Goal: Task Accomplishment & Management: Complete application form

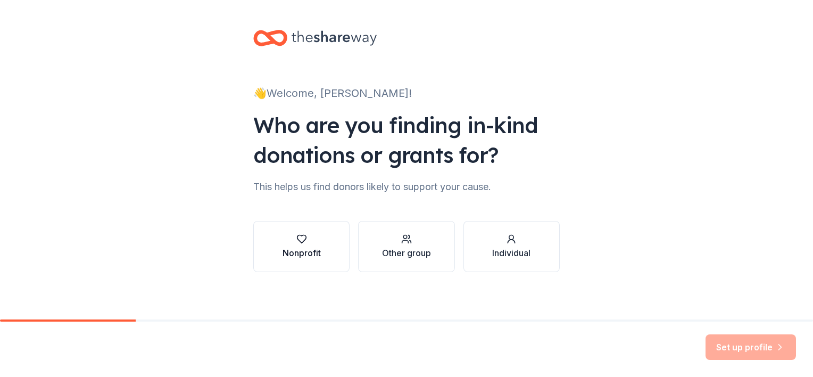
click at [327, 247] on button "Nonprofit" at bounding box center [301, 246] width 96 height 51
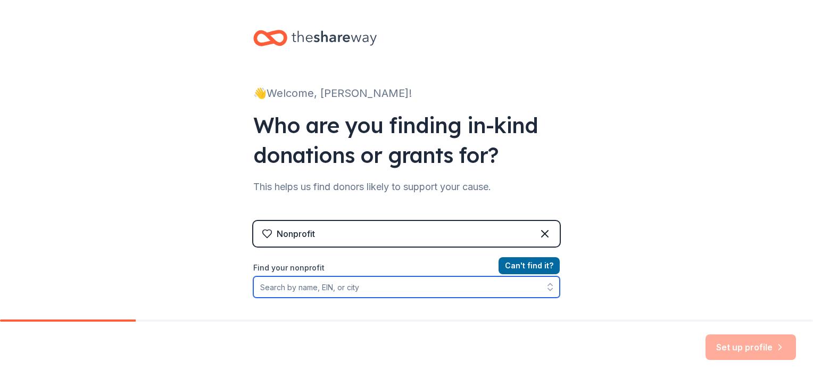
click at [357, 289] on input "Find your nonprofit" at bounding box center [406, 286] width 306 height 21
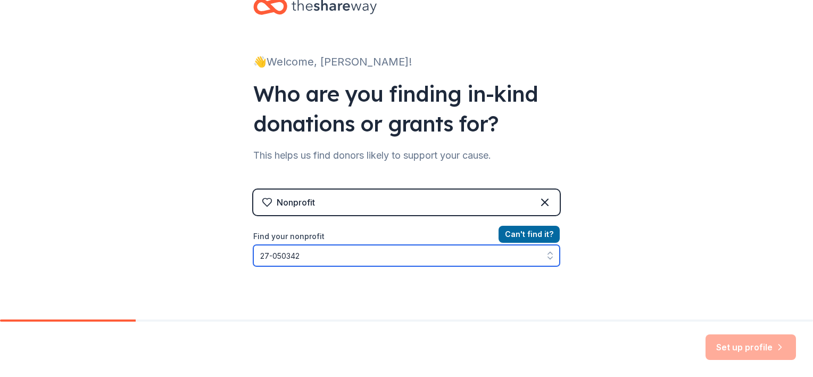
type input "[US_EMPLOYER_IDENTIFICATION_NUMBER]"
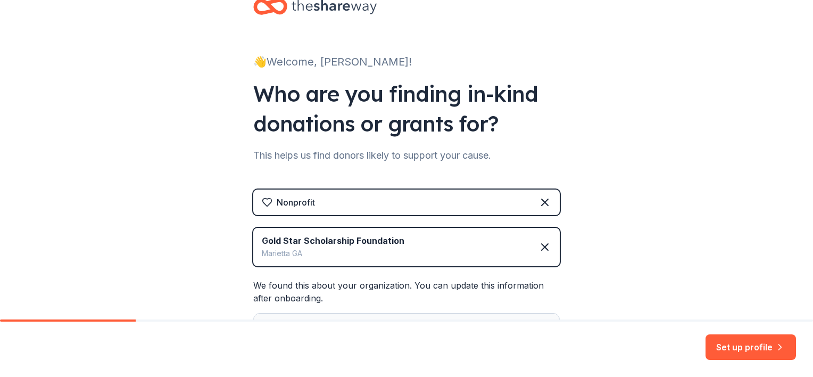
scroll to position [138, 0]
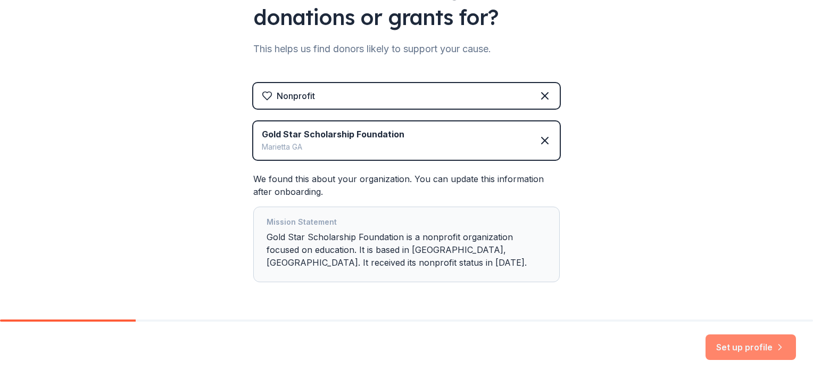
click at [727, 343] on button "Set up profile" at bounding box center [750, 347] width 90 height 26
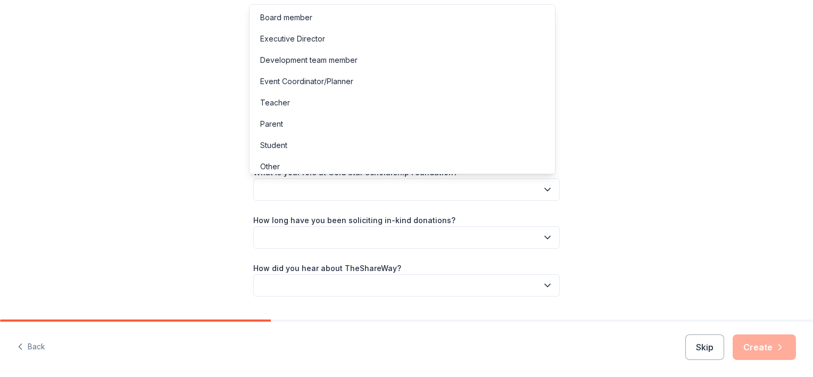
click at [455, 189] on button "button" at bounding box center [406, 189] width 306 height 22
click at [315, 62] on div "Development team member" at bounding box center [308, 60] width 97 height 13
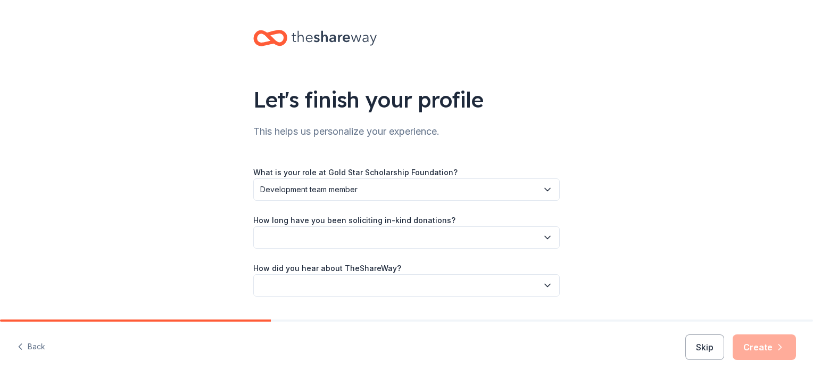
scroll to position [28, 0]
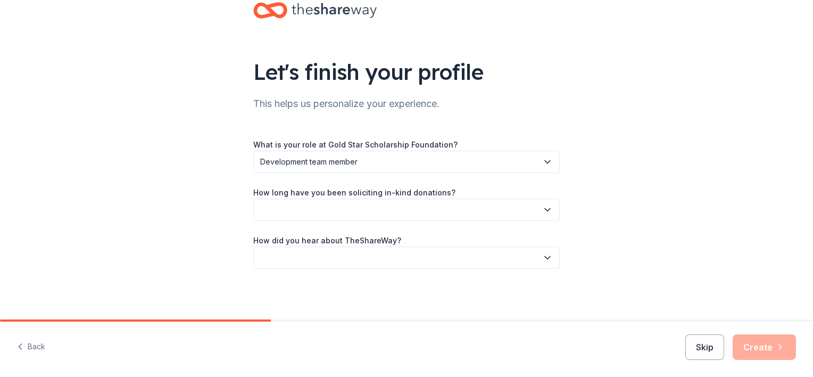
click at [464, 206] on button "button" at bounding box center [406, 209] width 306 height 22
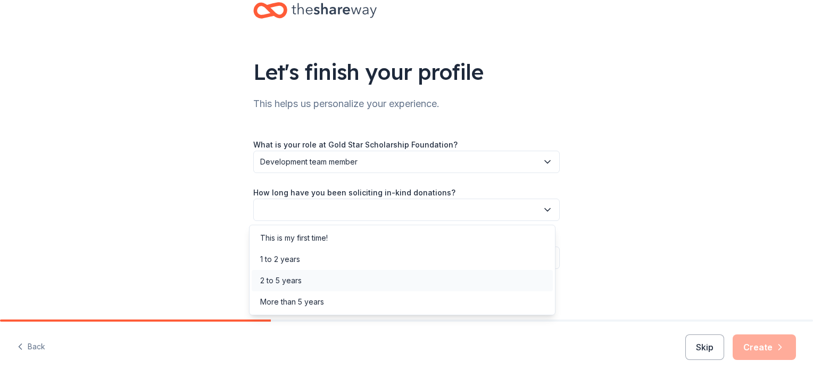
click at [290, 281] on div "2 to 5 years" at bounding box center [280, 280] width 41 height 13
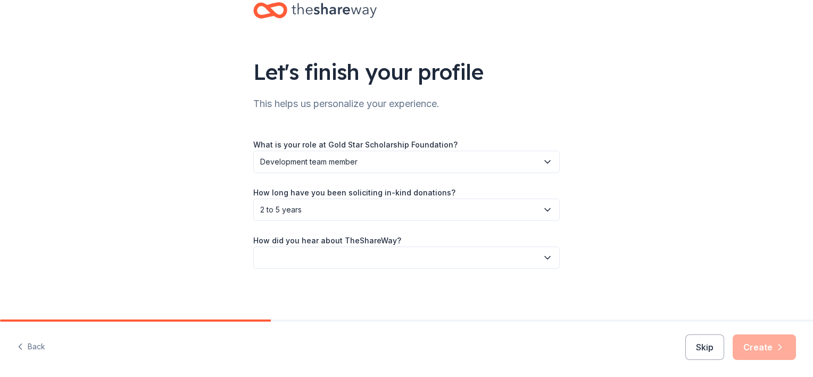
click at [313, 261] on button "button" at bounding box center [406, 257] width 306 height 22
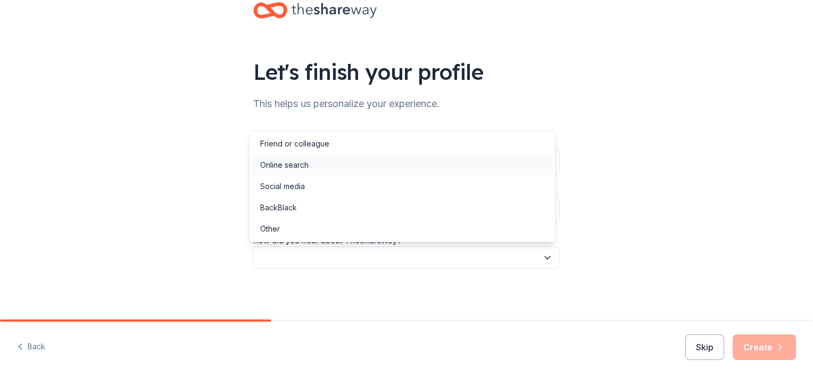
click at [294, 162] on div "Online search" at bounding box center [284, 165] width 48 height 13
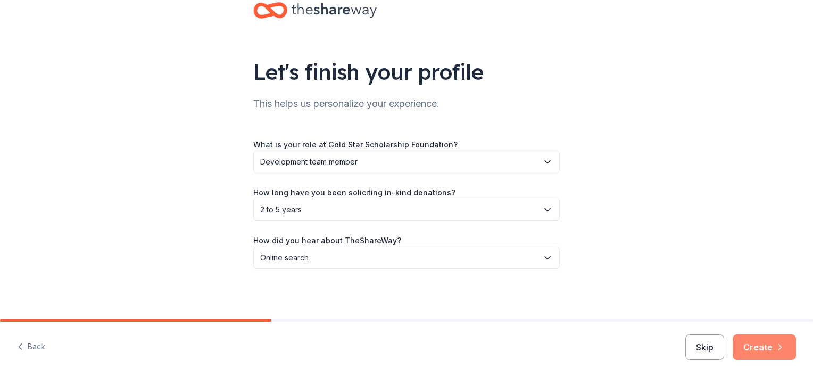
click at [770, 345] on button "Create" at bounding box center [764, 347] width 63 height 26
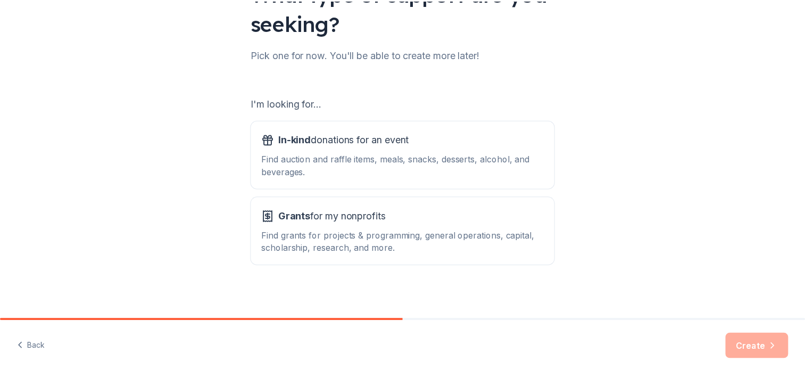
scroll to position [110, 0]
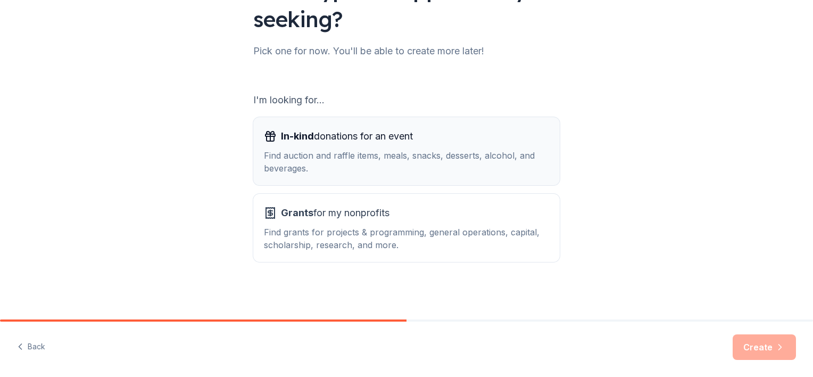
click at [371, 152] on div "Find auction and raffle items, meals, snacks, desserts, alcohol, and beverages." at bounding box center [406, 162] width 285 height 26
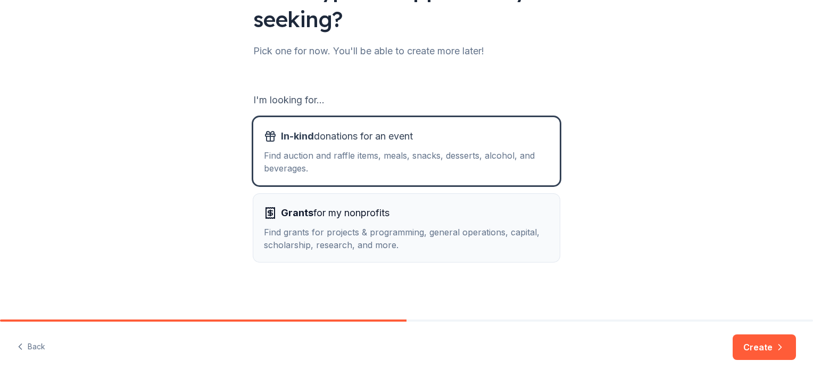
click at [364, 226] on div "Find grants for projects & programming, general operations, capital, scholarshi…" at bounding box center [406, 239] width 285 height 26
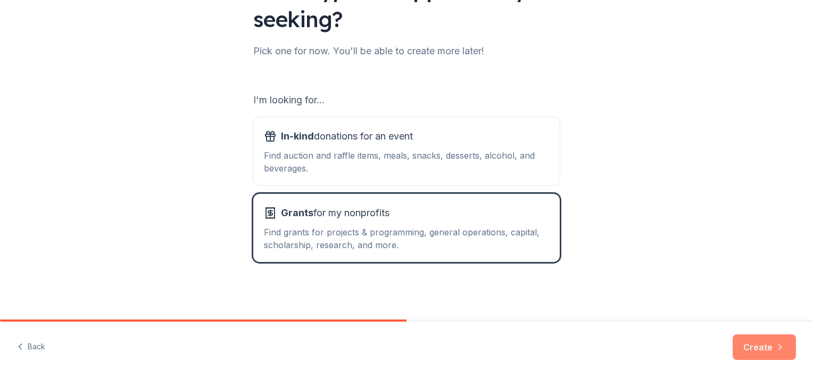
click at [771, 349] on button "Create" at bounding box center [764, 347] width 63 height 26
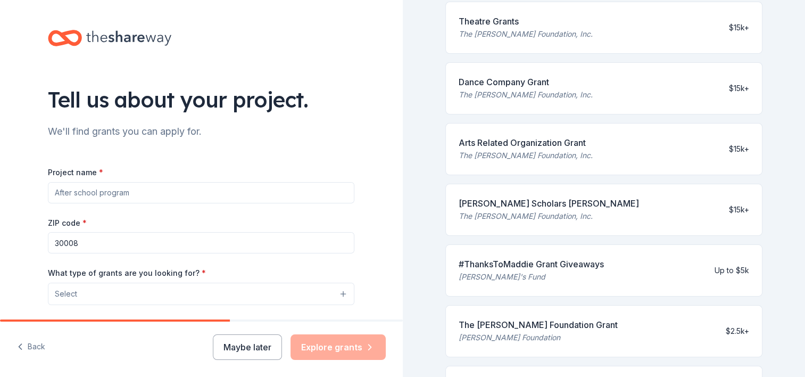
click at [109, 192] on input "Project name *" at bounding box center [201, 192] width 306 height 21
type input "Phirst Pharaohs Academy"
click at [96, 247] on input "30008" at bounding box center [201, 242] width 306 height 21
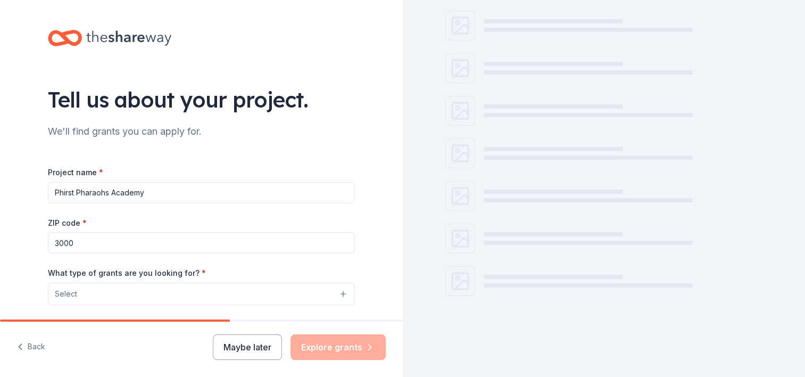
scroll to position [95, 0]
type input "30187"
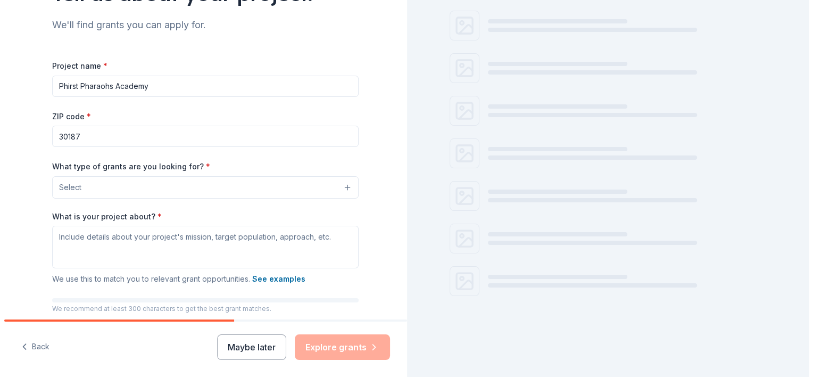
scroll to position [230, 0]
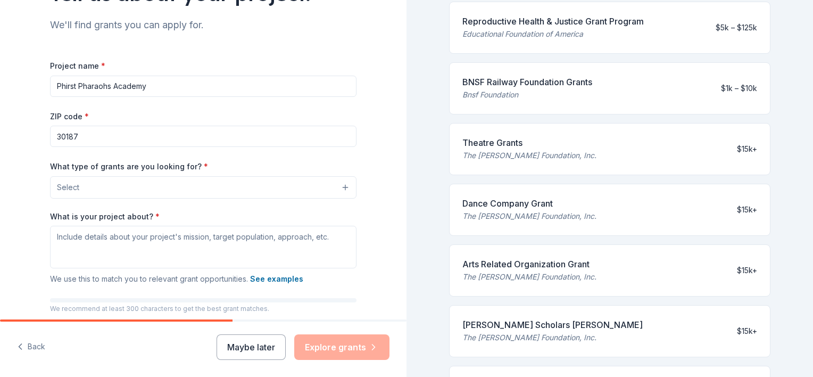
click at [138, 187] on button "Select" at bounding box center [203, 187] width 306 height 22
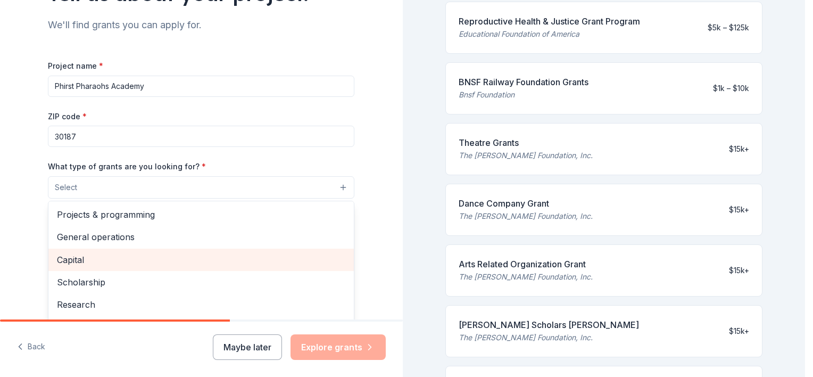
scroll to position [53, 0]
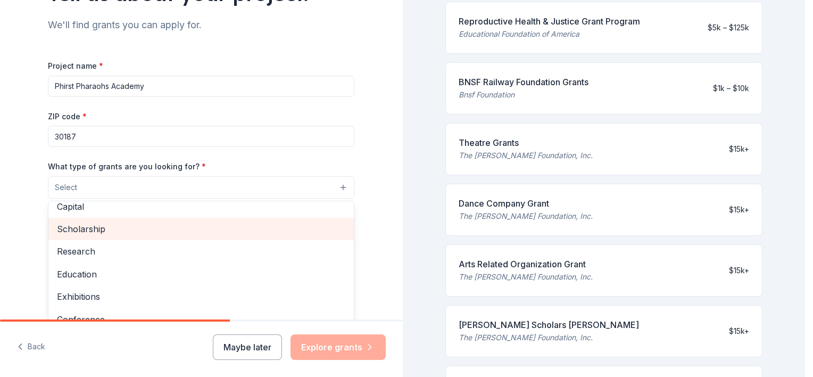
click at [91, 228] on span "Scholarship" at bounding box center [201, 229] width 288 height 14
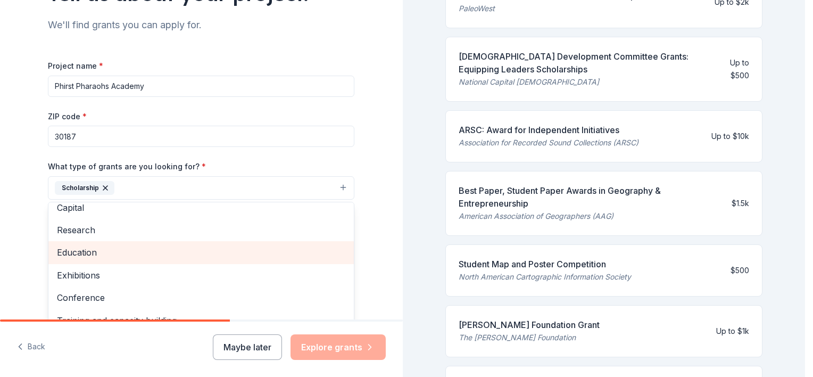
click at [87, 253] on span "Education" at bounding box center [201, 252] width 288 height 14
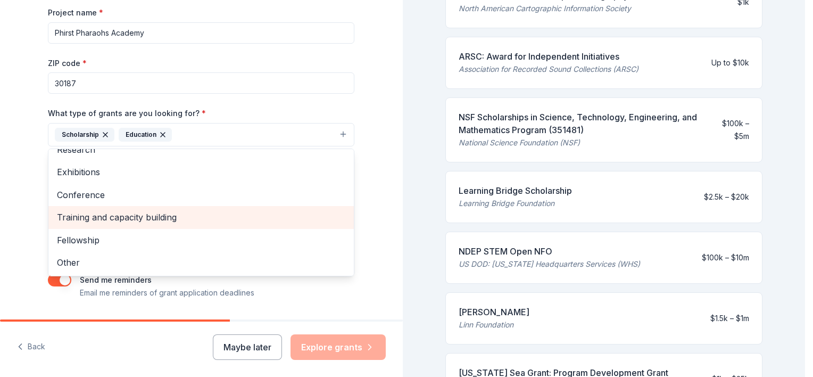
scroll to position [27, 0]
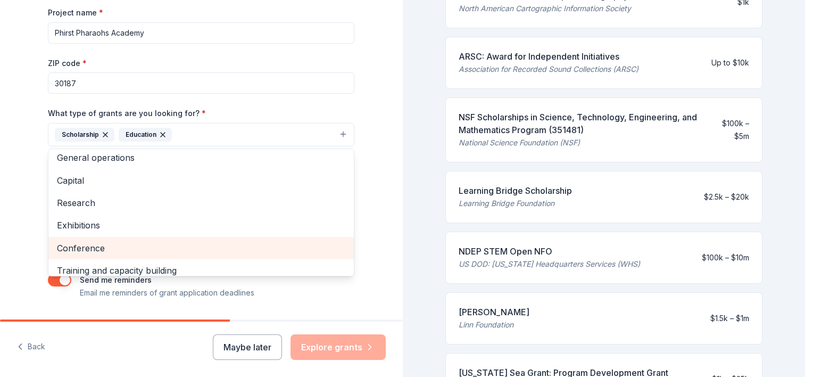
click at [92, 247] on span "Conference" at bounding box center [201, 248] width 288 height 14
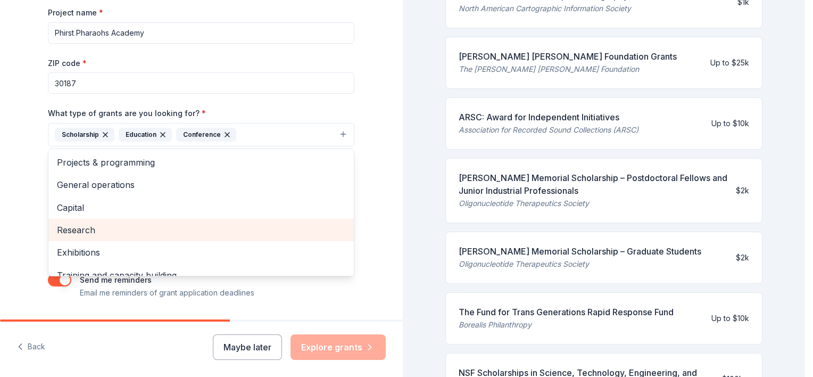
scroll to position [106, 0]
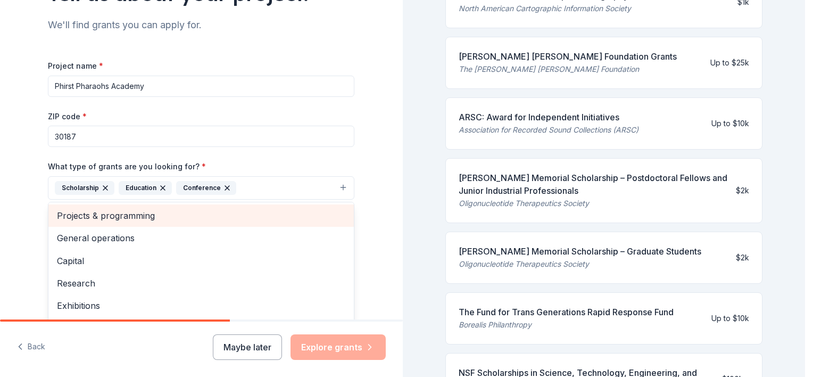
click at [127, 217] on span "Projects & programming" at bounding box center [201, 216] width 288 height 14
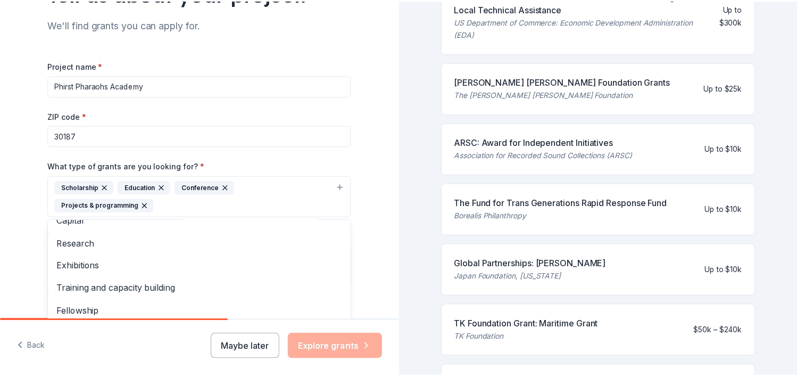
scroll to position [190, 0]
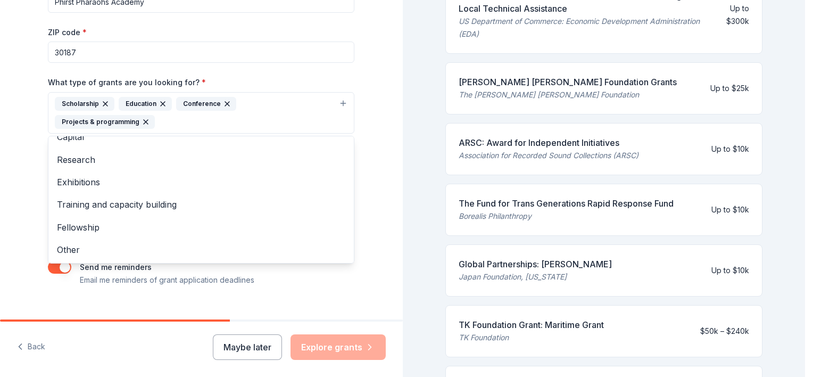
click at [342, 286] on div "Tell us about your project. We'll find grants you can apply for. Project name *…" at bounding box center [201, 74] width 340 height 528
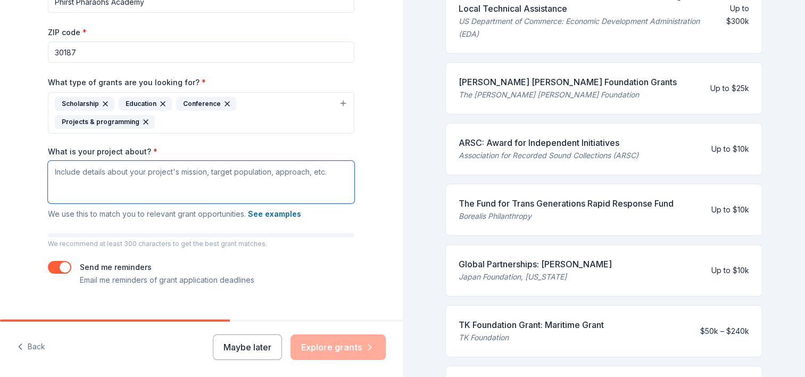
click at [154, 161] on textarea "What is your project about? *" at bounding box center [201, 182] width 306 height 43
click at [72, 161] on textarea "What is your project about? *" at bounding box center [201, 182] width 306 height 43
paste textarea "The Rho Pi Lambda Chapter of Alpha Phi Alpha Fraternity, Inc. brings a robust t…"
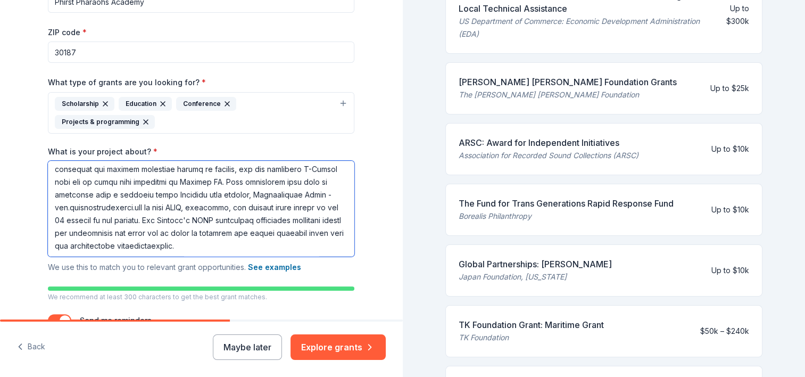
scroll to position [244, 0]
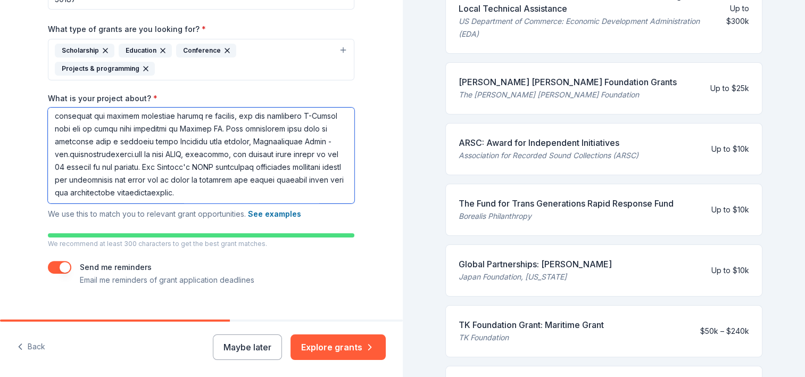
click at [330, 176] on textarea "What is your project about? *" at bounding box center [201, 155] width 306 height 96
click at [327, 166] on textarea "What is your project about? *" at bounding box center [201, 155] width 306 height 96
type textarea "The Rho Pi Lambda Chapter of Alpha Phi Alpha Fraternity, Inc. brings a robust t…"
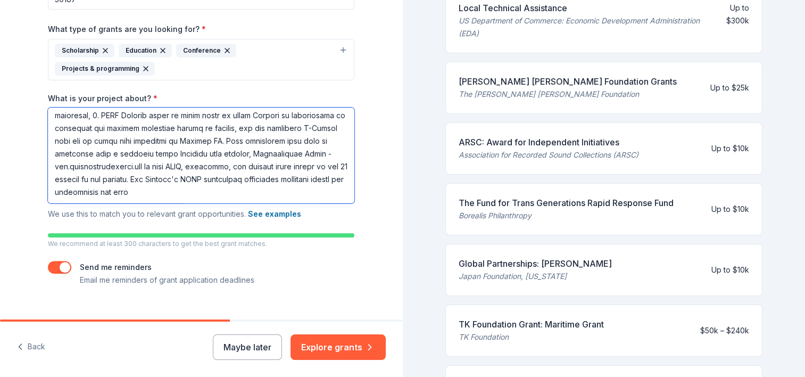
drag, startPoint x: 51, startPoint y: 100, endPoint x: 272, endPoint y: 178, distance: 234.5
click at [272, 178] on textarea "What is your project about? *" at bounding box center [201, 155] width 306 height 96
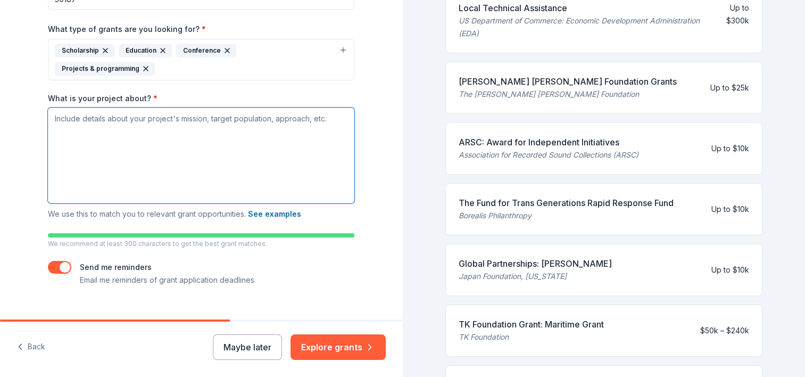
scroll to position [190, 0]
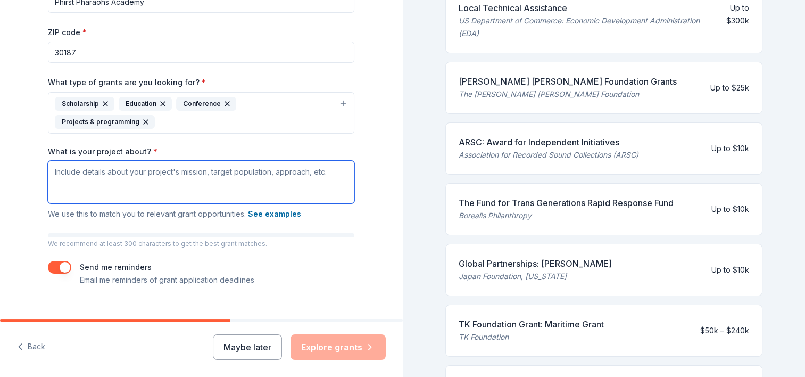
paste textarea "Our Phirst Pharaoh’s Academy has become the flagship initiative for reconnectin…"
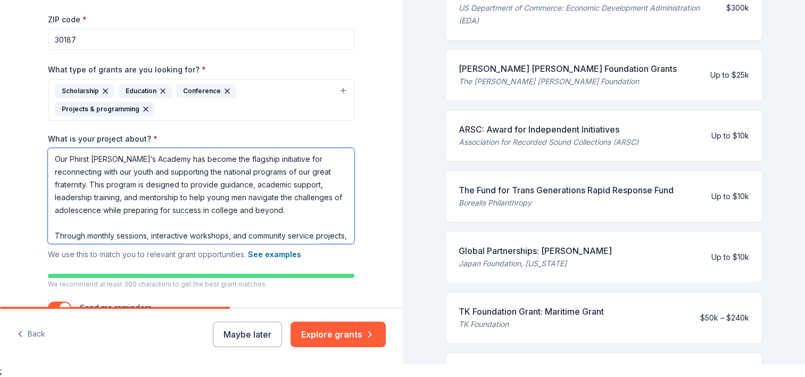
scroll to position [244, 0]
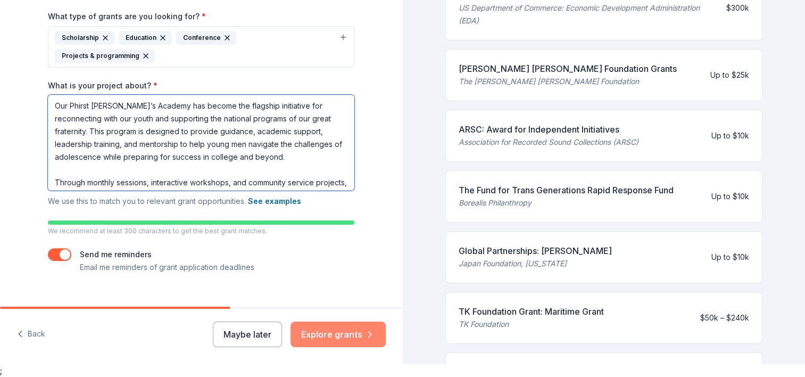
type textarea "Our Phirst Pharaoh’s Academy has become the flagship initiative for reconnectin…"
click at [348, 336] on button "Explore grants" at bounding box center [337, 334] width 95 height 26
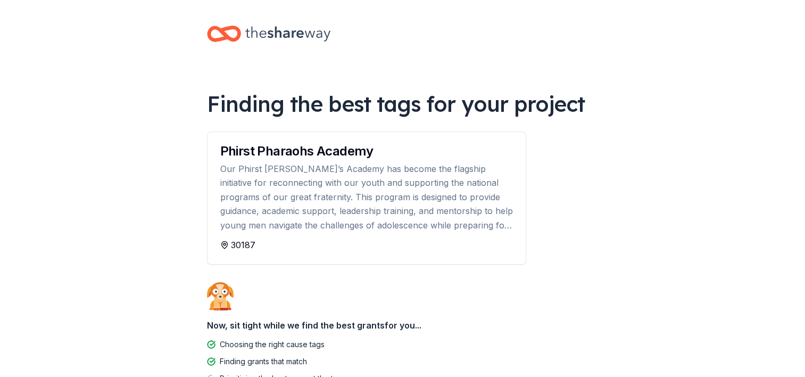
scroll to position [78, 0]
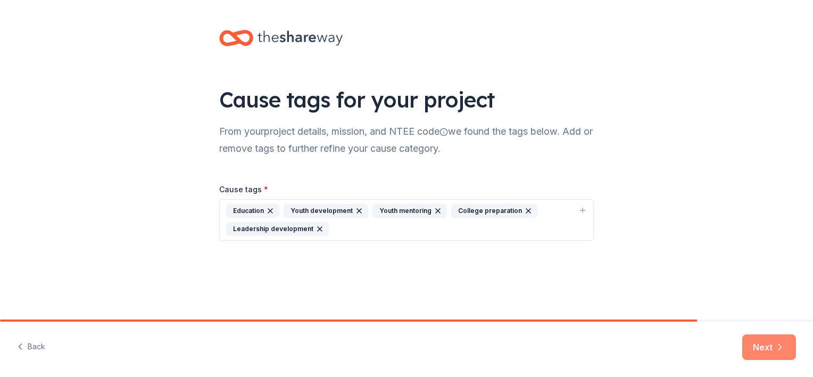
click at [781, 348] on icon "button" at bounding box center [780, 347] width 11 height 11
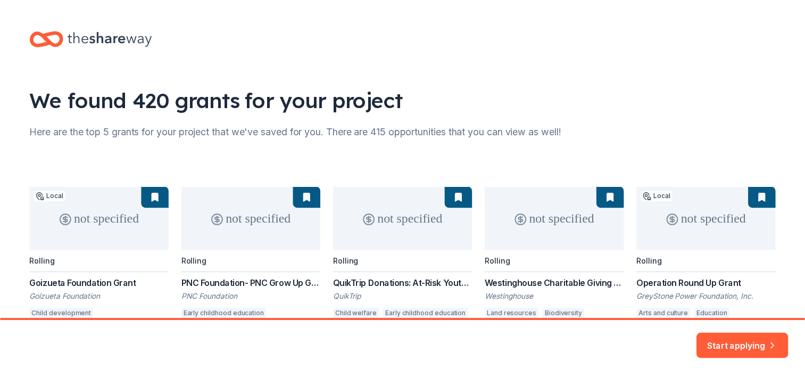
scroll to position [77, 0]
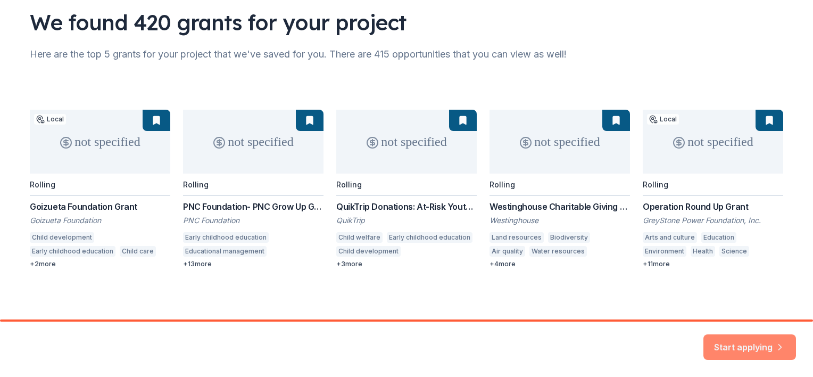
click at [722, 343] on button "Start applying" at bounding box center [749, 341] width 93 height 26
click at [738, 342] on div "Start applying" at bounding box center [749, 347] width 93 height 26
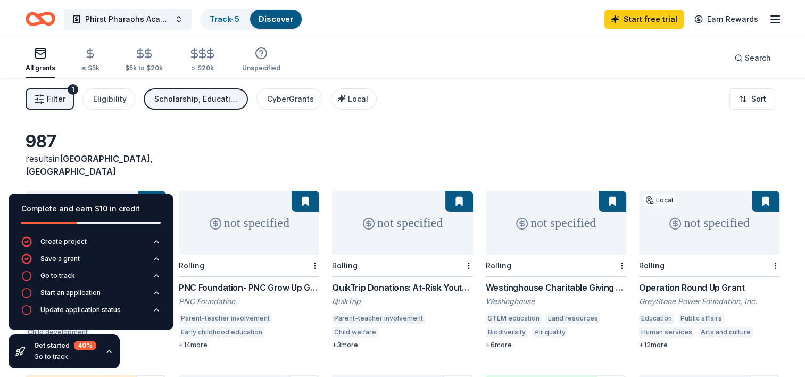
click at [222, 149] on div "987 results in Winston, GA" at bounding box center [403, 154] width 754 height 47
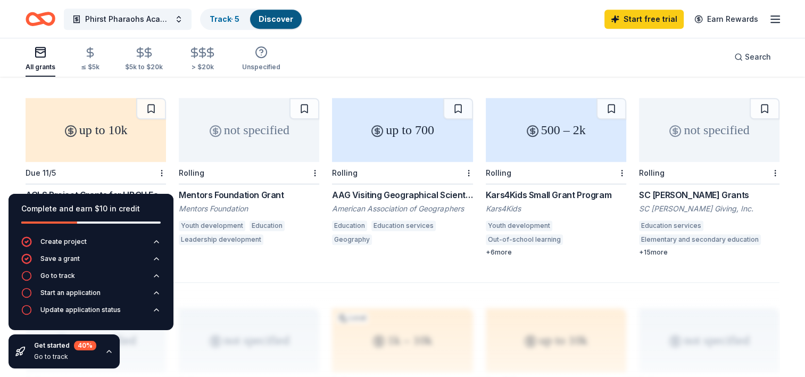
scroll to position [698, 0]
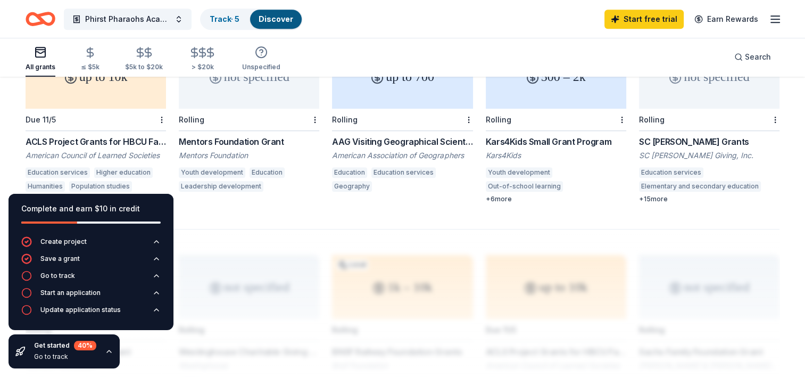
click at [236, 135] on div "Mentors Foundation Grant" at bounding box center [249, 141] width 140 height 13
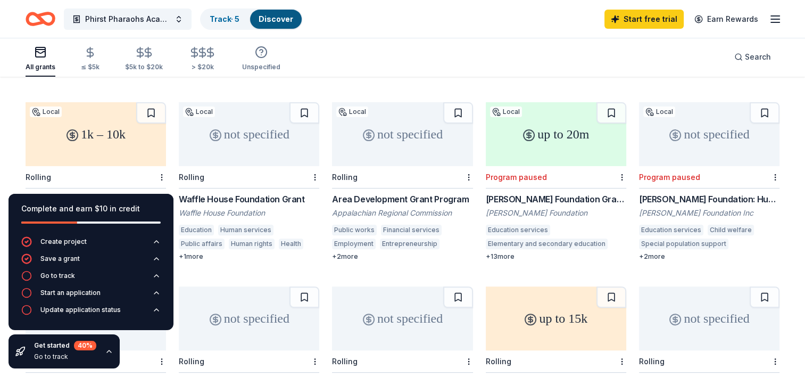
scroll to position [326, 0]
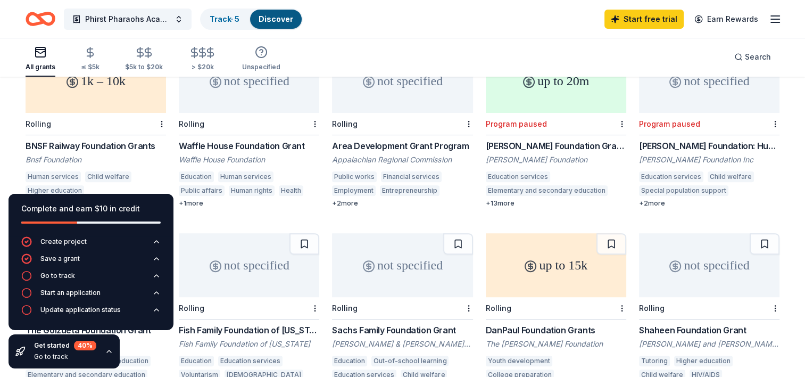
click at [257, 139] on div "Waffle House Foundation Grant" at bounding box center [249, 145] width 140 height 13
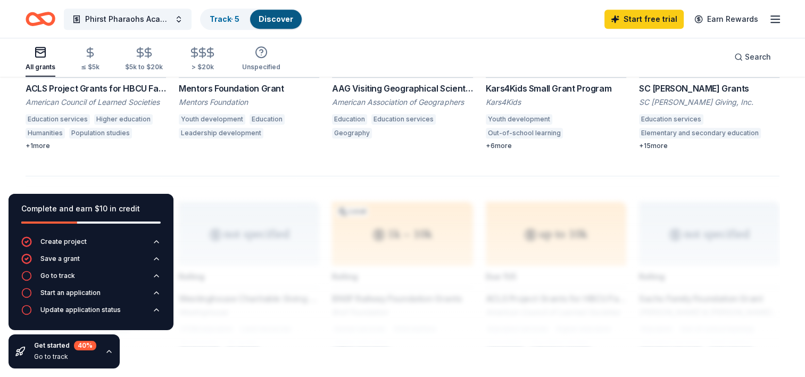
scroll to position [698, 0]
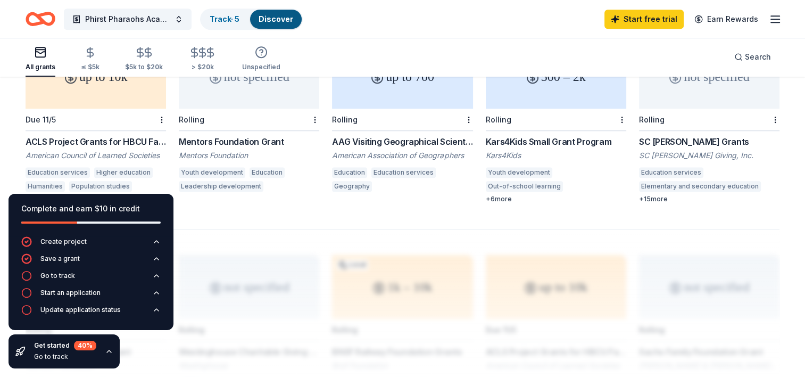
click at [98, 135] on div "ACLS Project Grants for HBCU Faculty" at bounding box center [96, 141] width 140 height 13
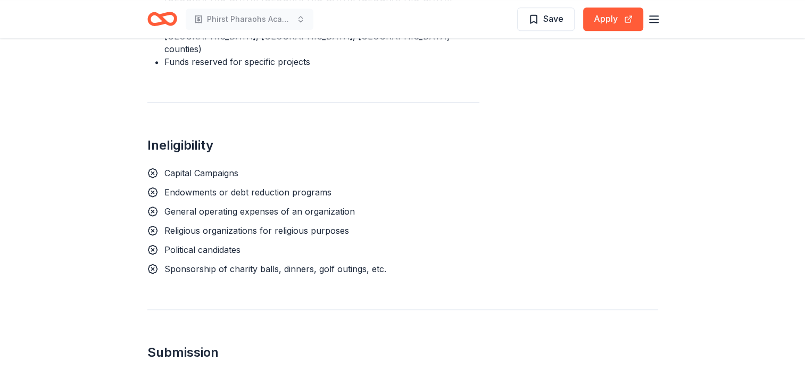
scroll to position [644, 0]
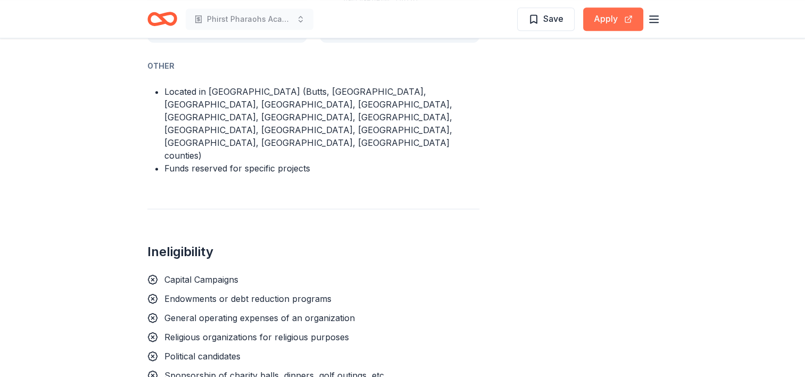
click at [615, 16] on button "Apply" at bounding box center [613, 18] width 60 height 23
